Goal: Task Accomplishment & Management: Manage account settings

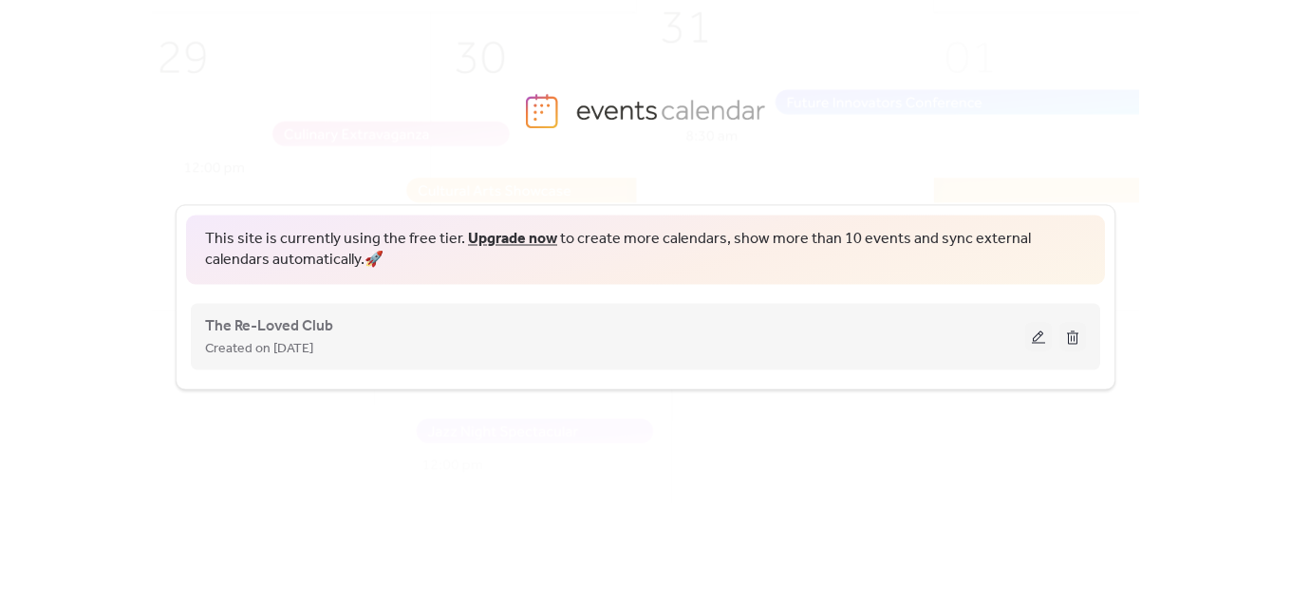
click at [1039, 337] on button at bounding box center [1038, 336] width 27 height 28
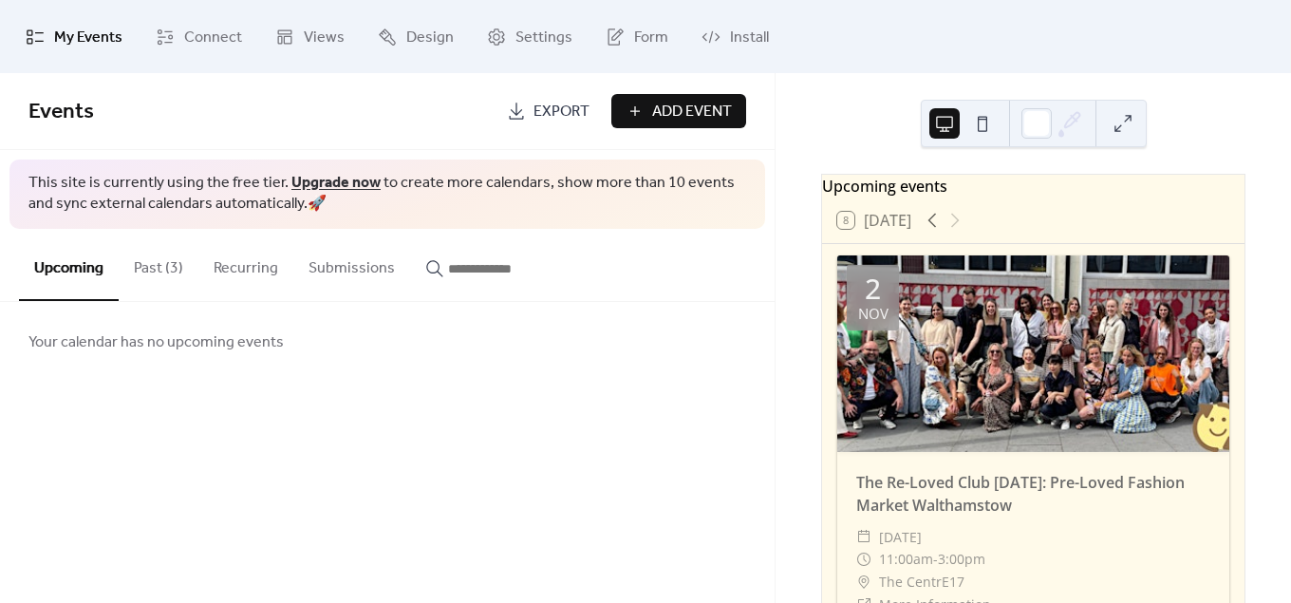
click at [689, 113] on span "Add Event" at bounding box center [692, 112] width 80 height 23
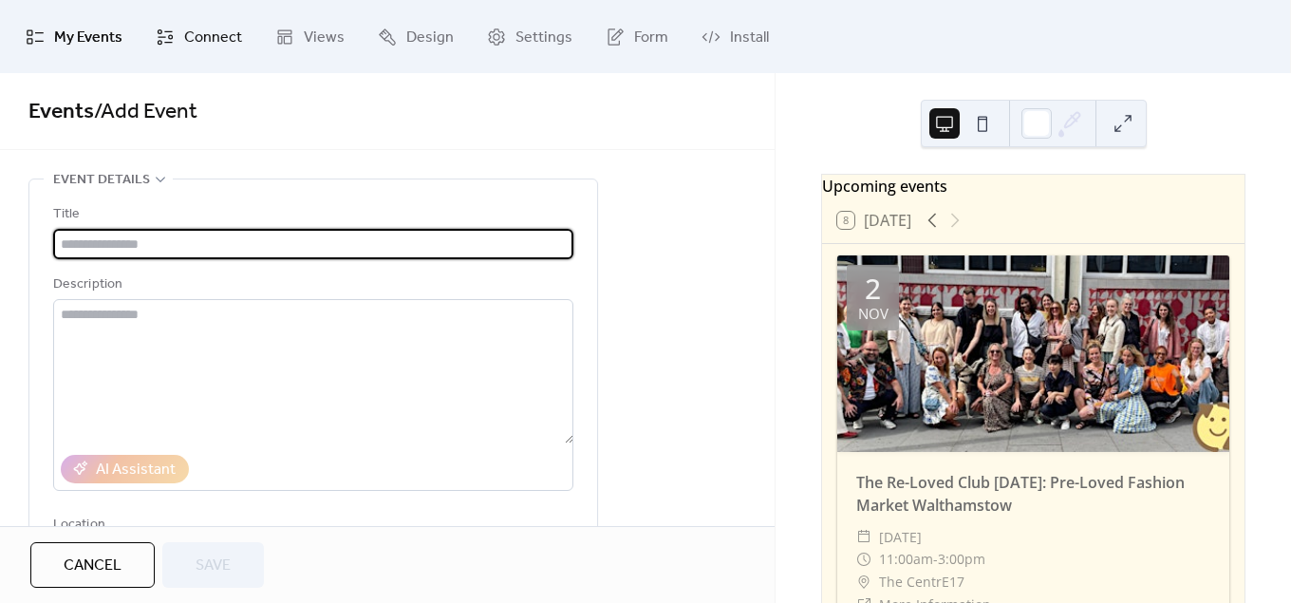
click at [191, 21] on link "Connect" at bounding box center [198, 37] width 115 height 58
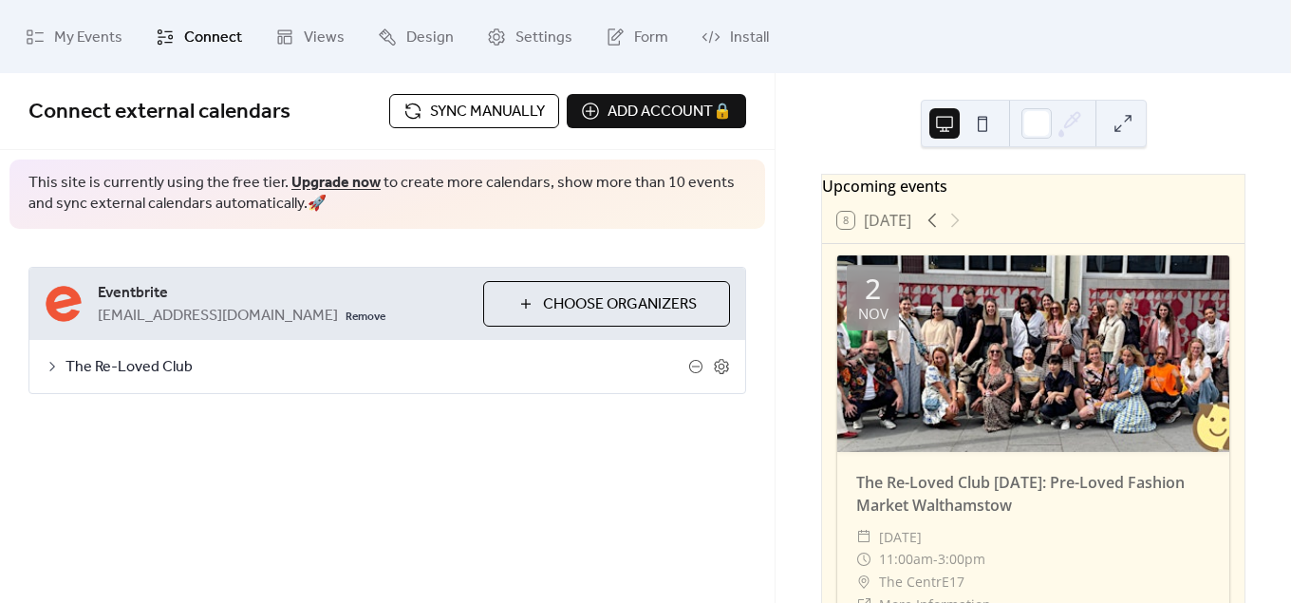
click at [474, 111] on span "Sync manually" at bounding box center [487, 112] width 115 height 23
click at [775, 291] on div "Upcoming events 8 Today 2 Nov The Re-Loved Club November 2025: Pre-Loved Fashio…" at bounding box center [1032, 338] width 515 height 530
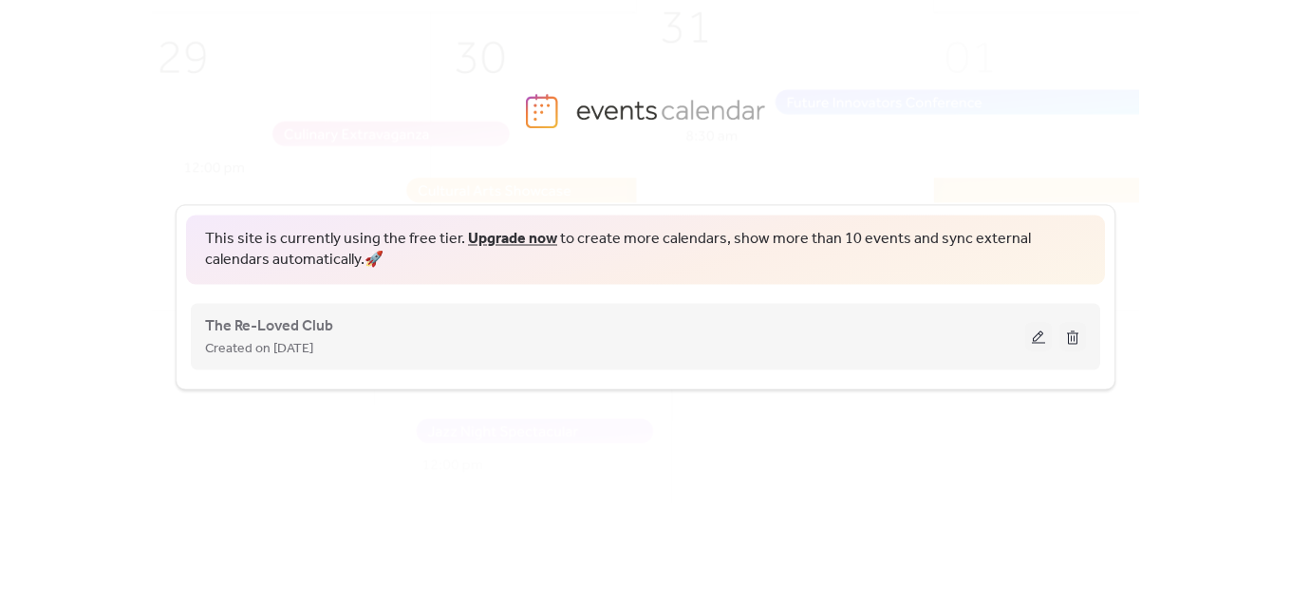
click at [1036, 337] on button at bounding box center [1038, 336] width 27 height 28
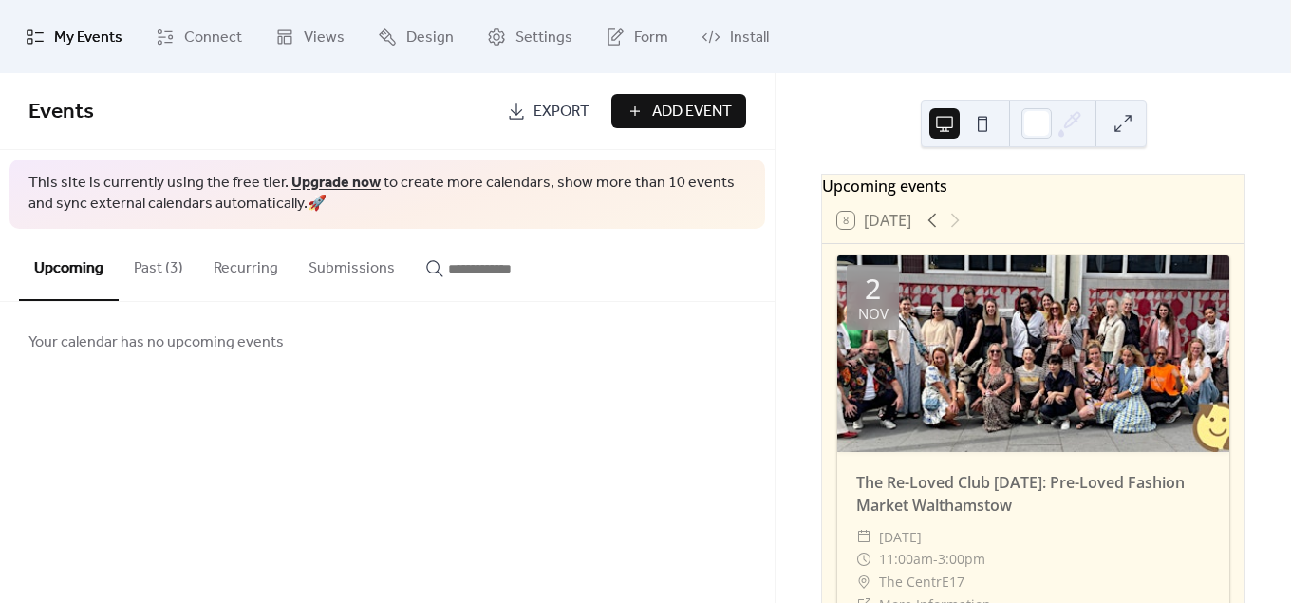
click at [640, 108] on button "Add Event" at bounding box center [678, 111] width 135 height 34
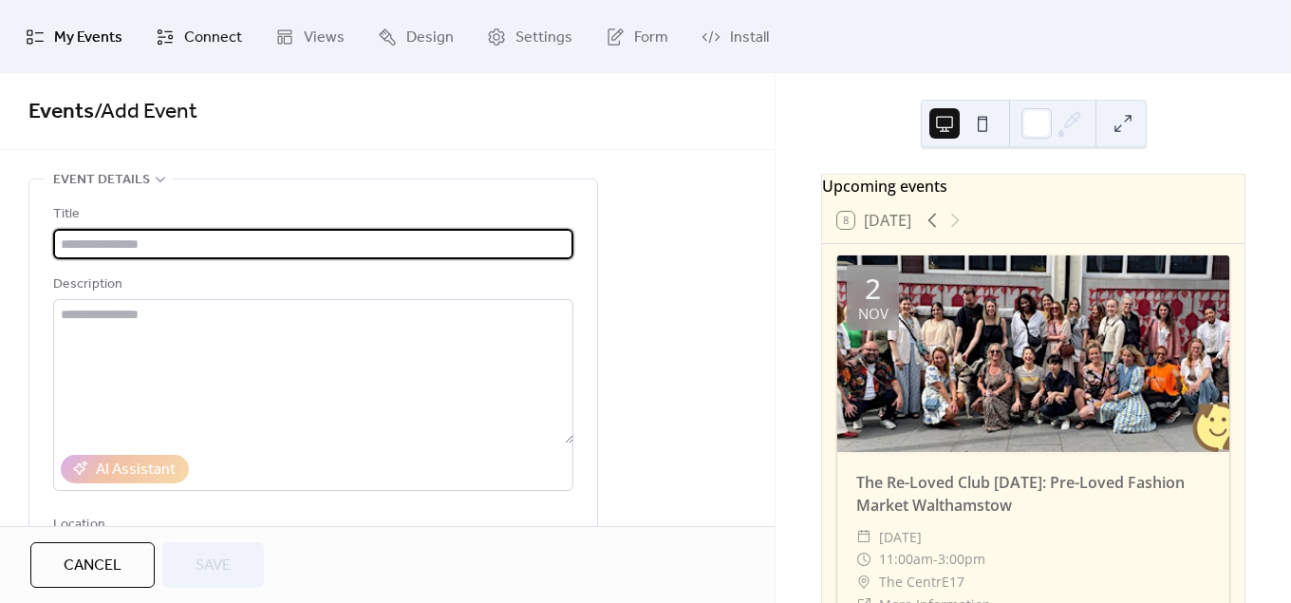
click at [195, 35] on span "Connect" at bounding box center [213, 37] width 58 height 29
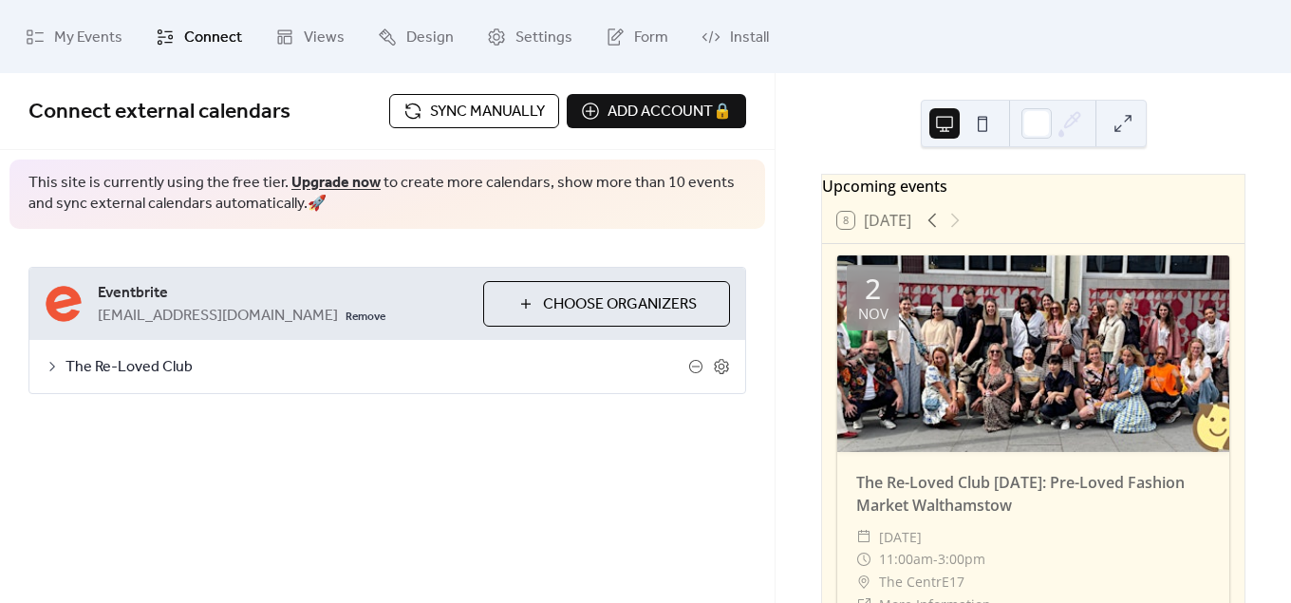
click at [425, 114] on button "Sync manually" at bounding box center [474, 111] width 170 height 34
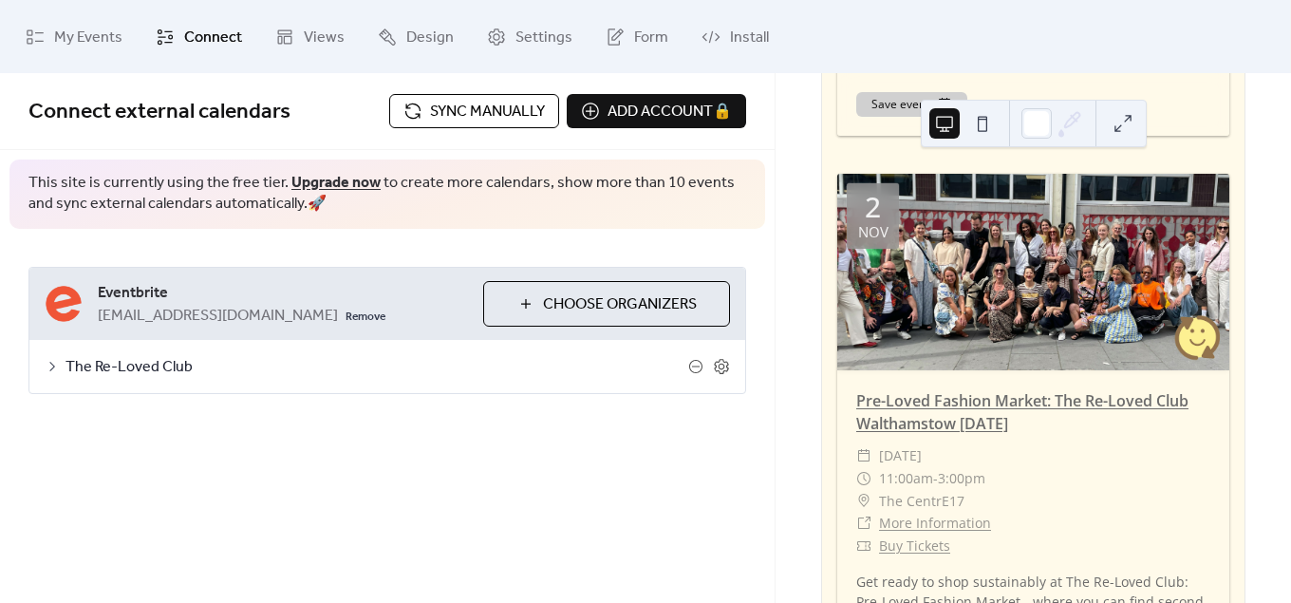
scroll to position [796, 0]
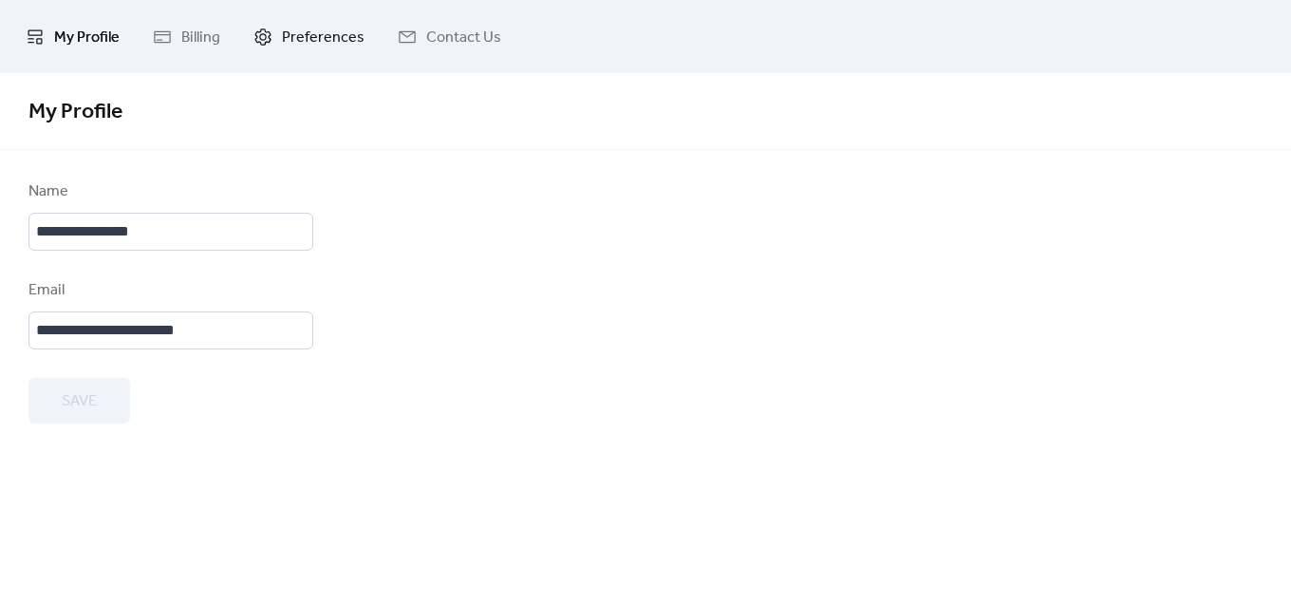
click at [297, 44] on span "Preferences" at bounding box center [323, 37] width 83 height 29
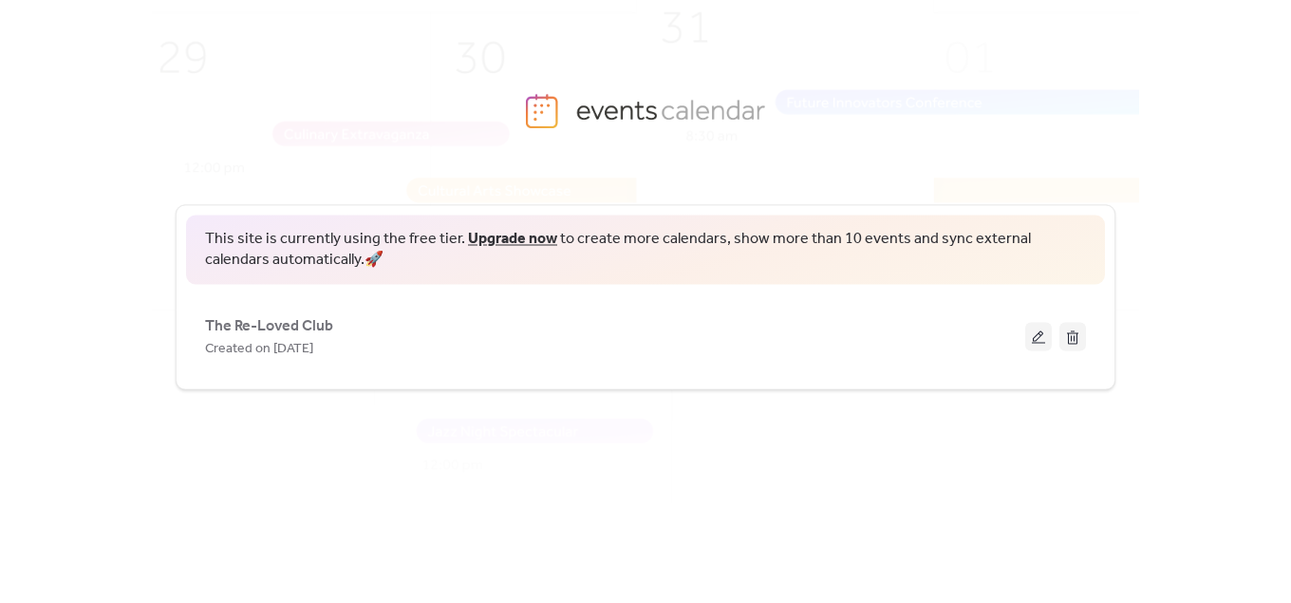
scroll to position [3, 0]
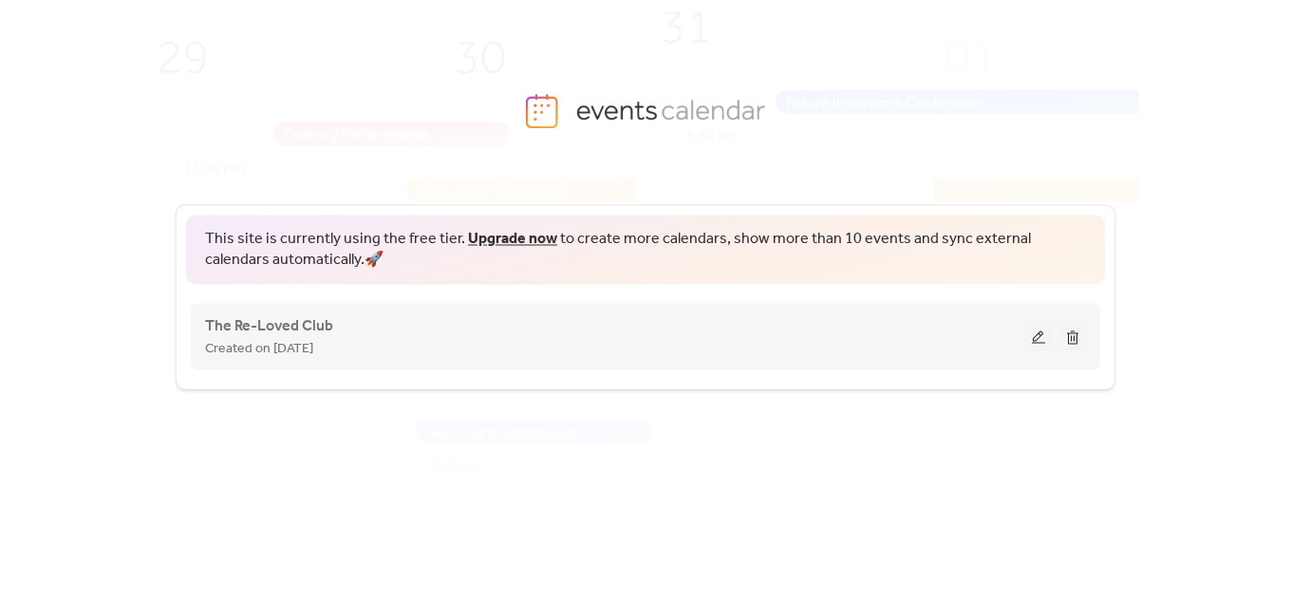
click at [1034, 344] on button at bounding box center [1038, 336] width 27 height 28
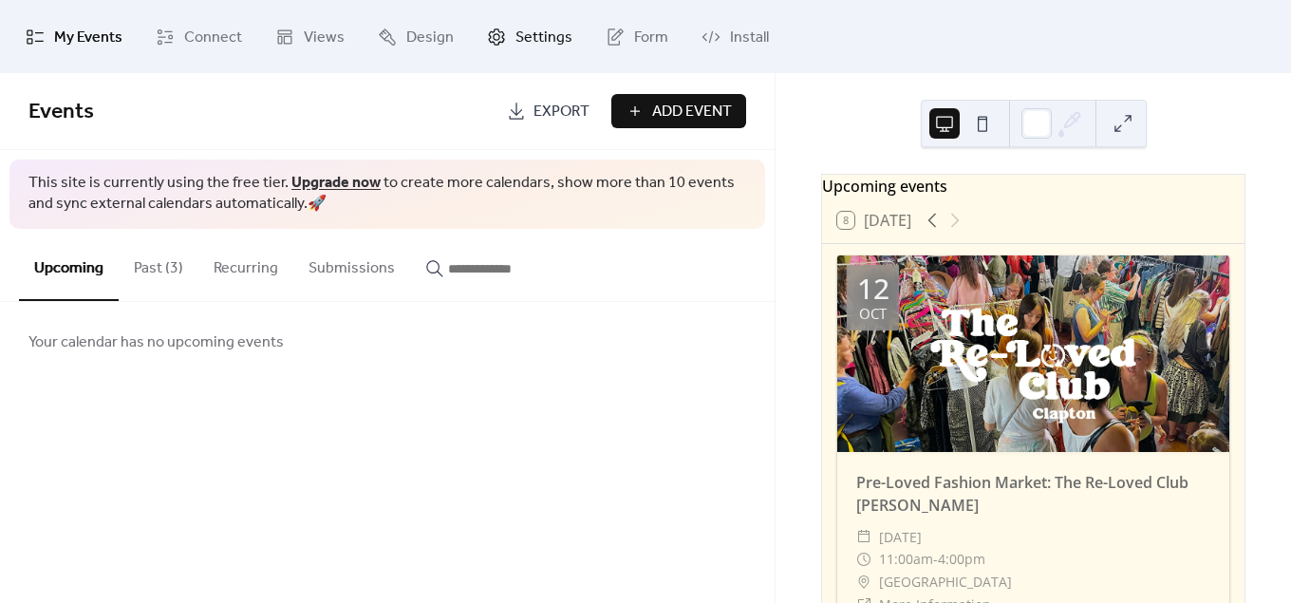
click at [540, 44] on span "Settings" at bounding box center [543, 37] width 57 height 29
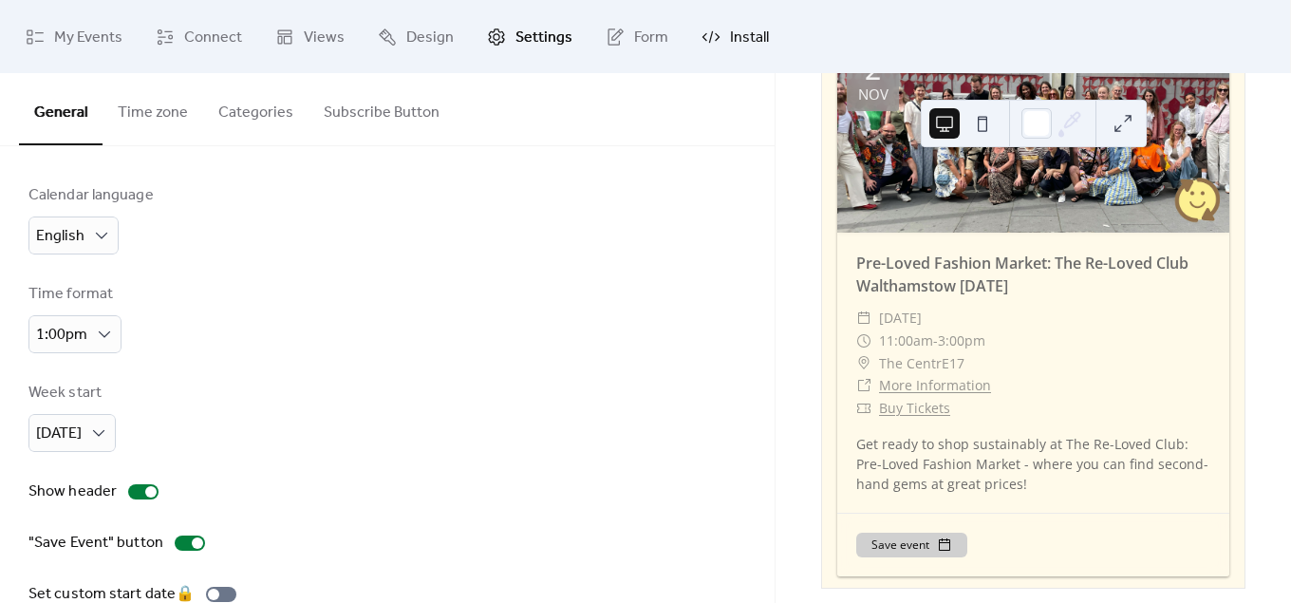
click at [711, 38] on icon at bounding box center [710, 37] width 19 height 19
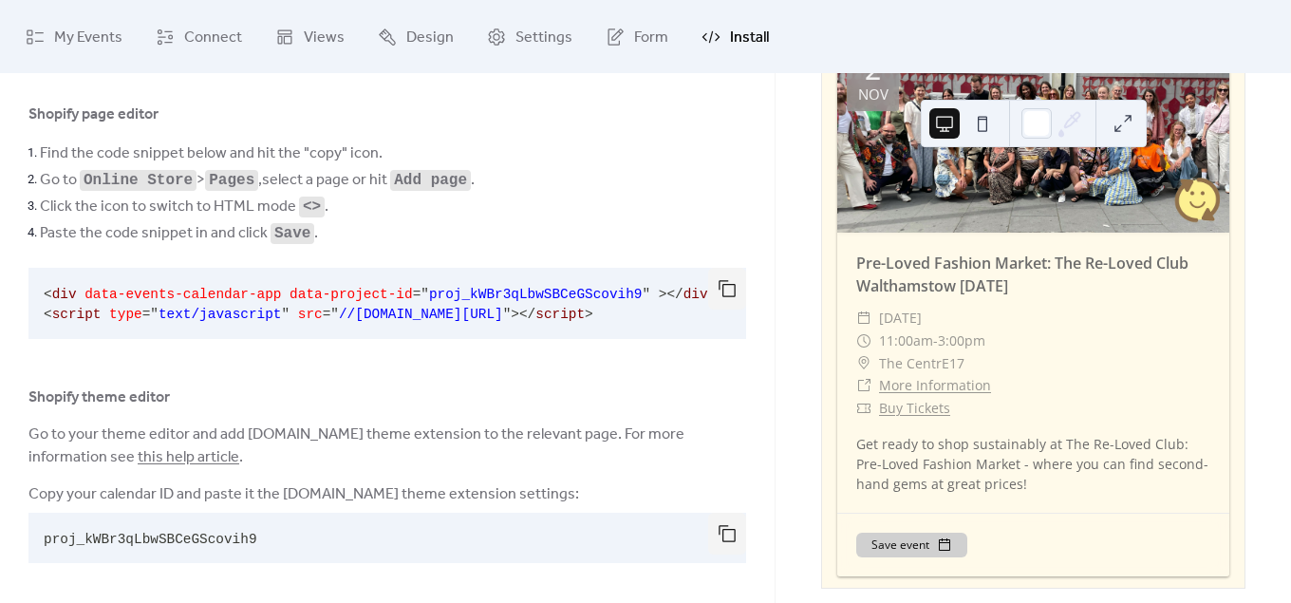
scroll to position [101, 0]
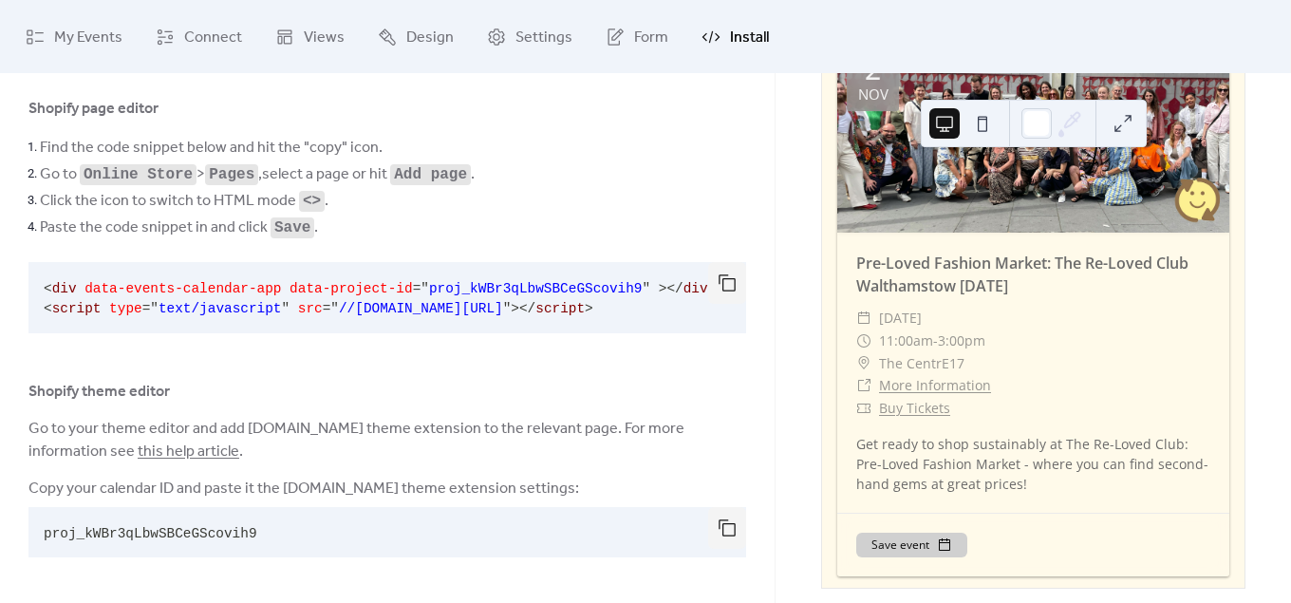
click at [313, 526] on pre "proj_kWBr3qLbwSBCeGScovih9" at bounding box center [371, 532] width 687 height 50
click at [727, 530] on button "button" at bounding box center [727, 528] width 38 height 42
